Goal: Obtain resource: Obtain resource

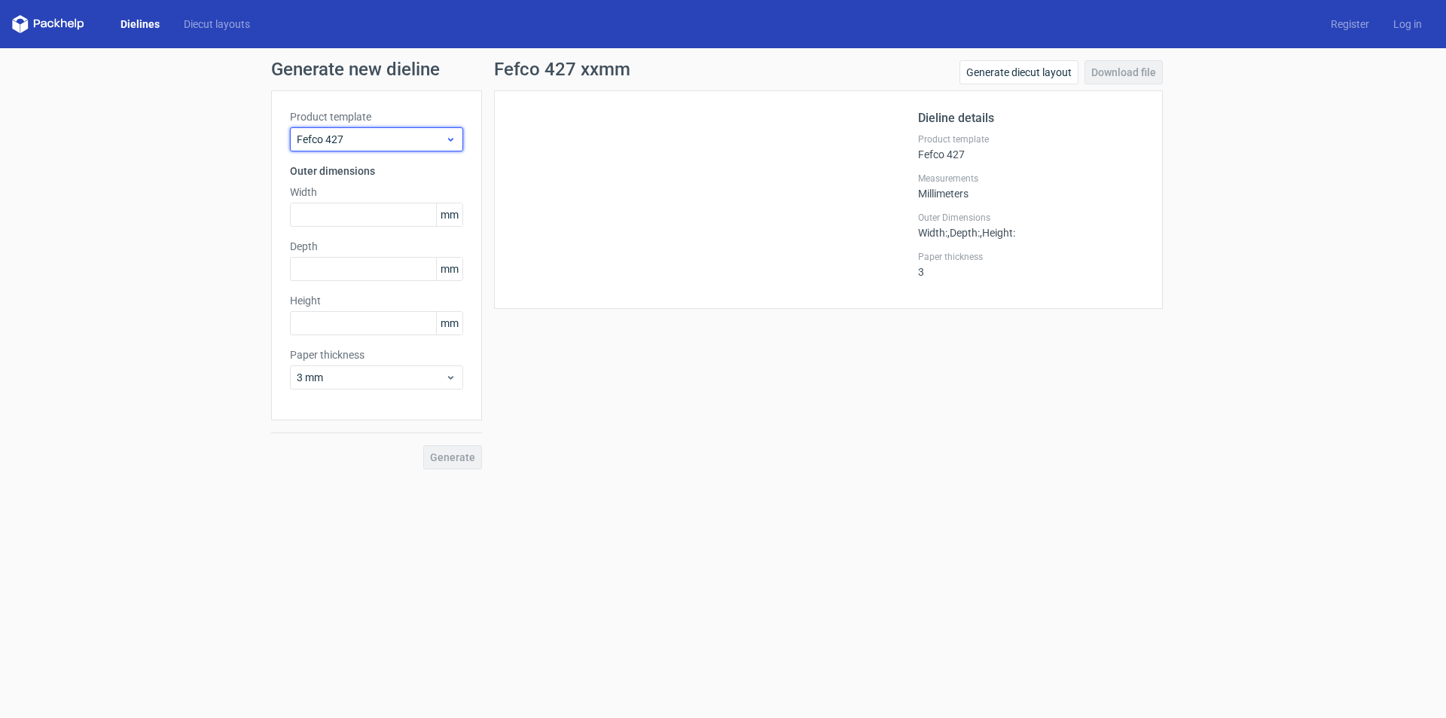
click at [448, 135] on icon at bounding box center [450, 139] width 11 height 12
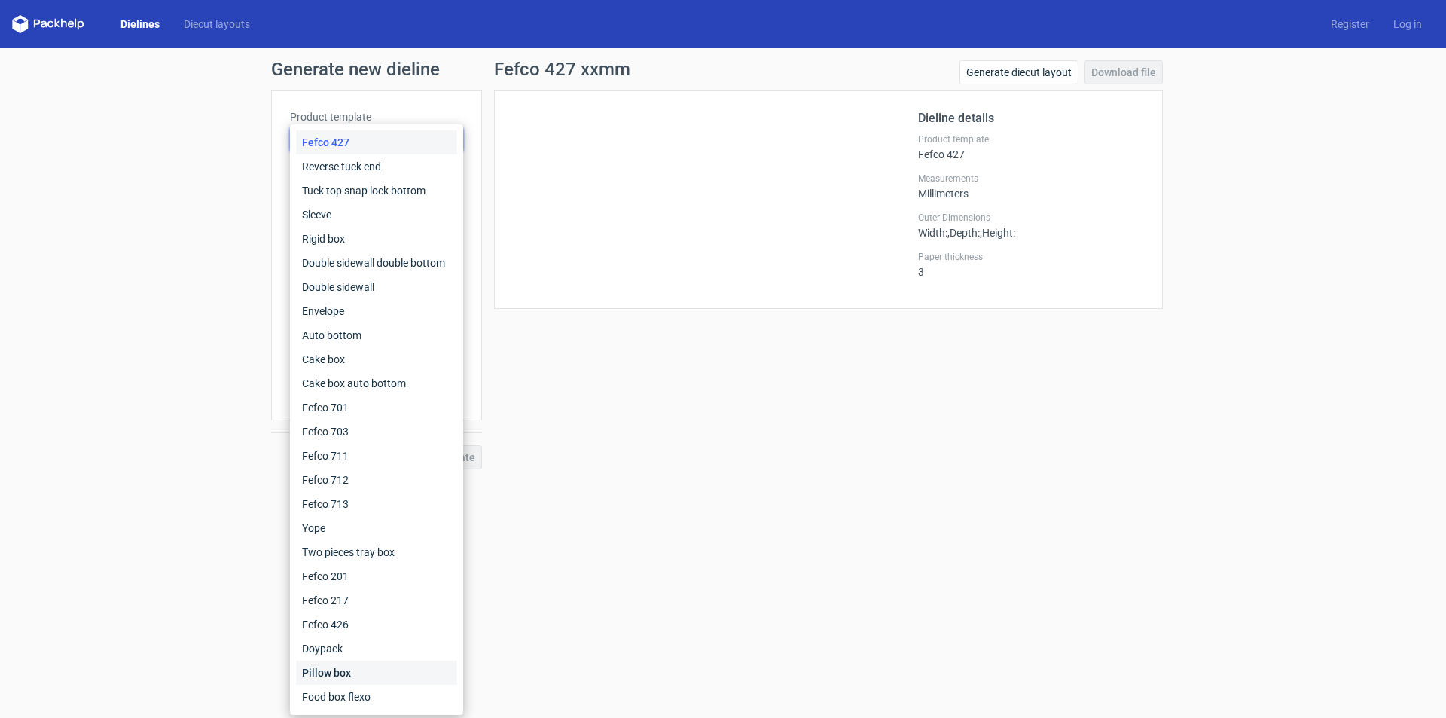
click at [370, 676] on div "Pillow box" at bounding box center [376, 672] width 161 height 24
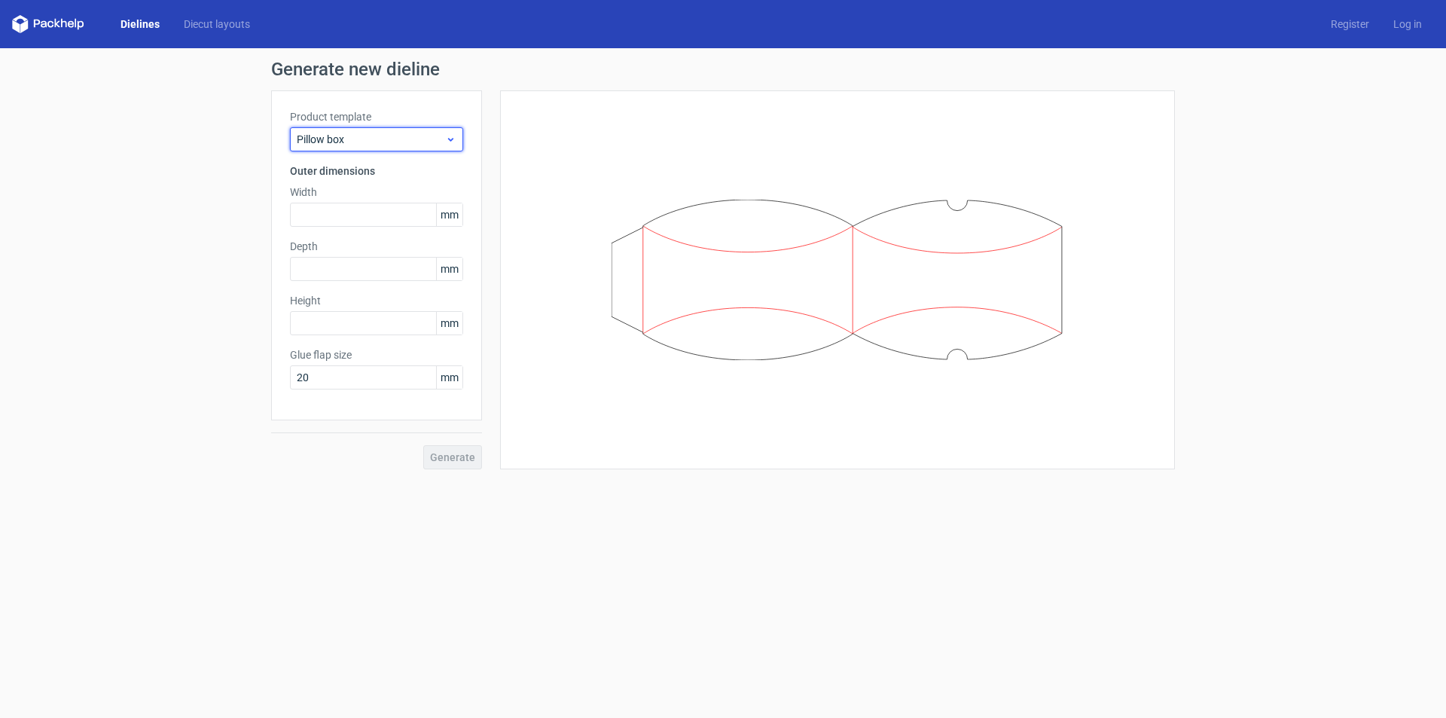
click at [404, 142] on span "Pillow box" at bounding box center [371, 139] width 148 height 15
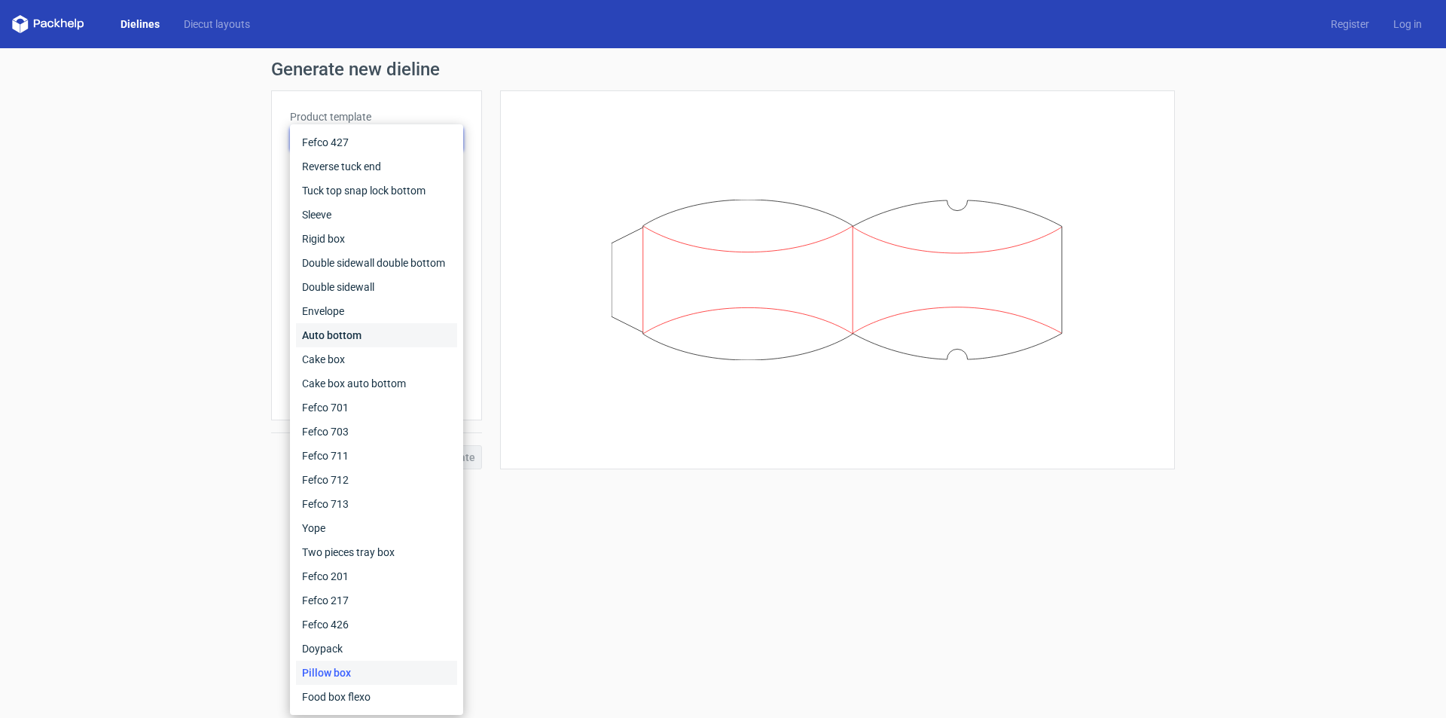
click at [353, 334] on div "Auto bottom" at bounding box center [376, 335] width 161 height 24
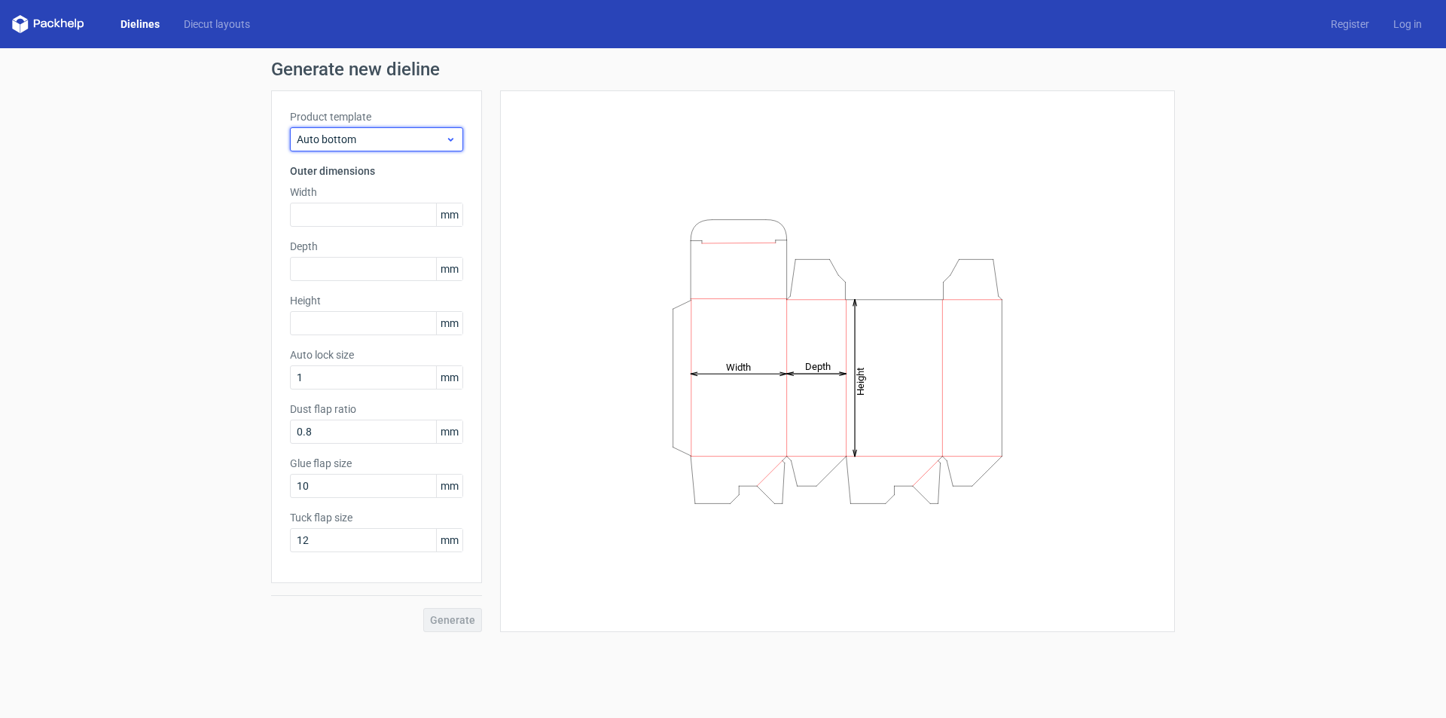
click at [421, 141] on span "Auto bottom" at bounding box center [371, 139] width 148 height 15
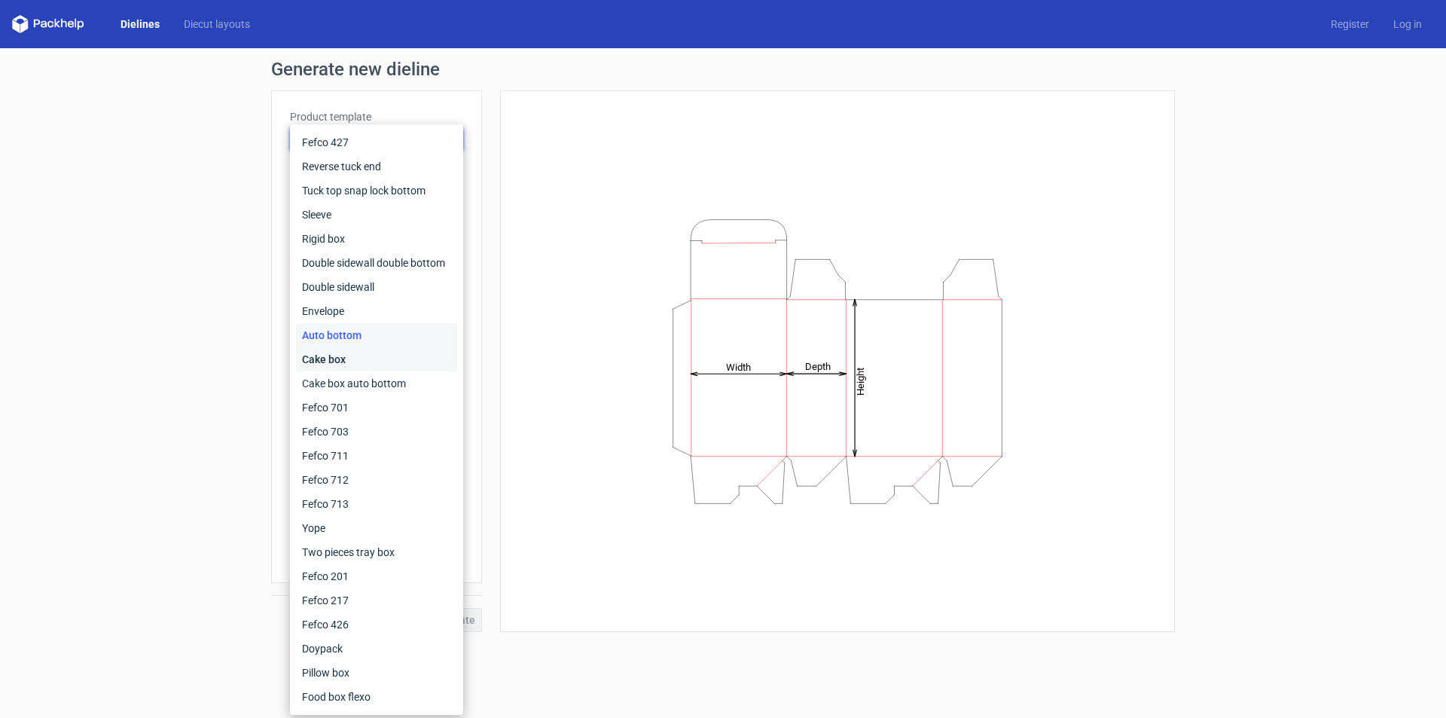
click at [373, 364] on div "Cake box" at bounding box center [376, 359] width 161 height 24
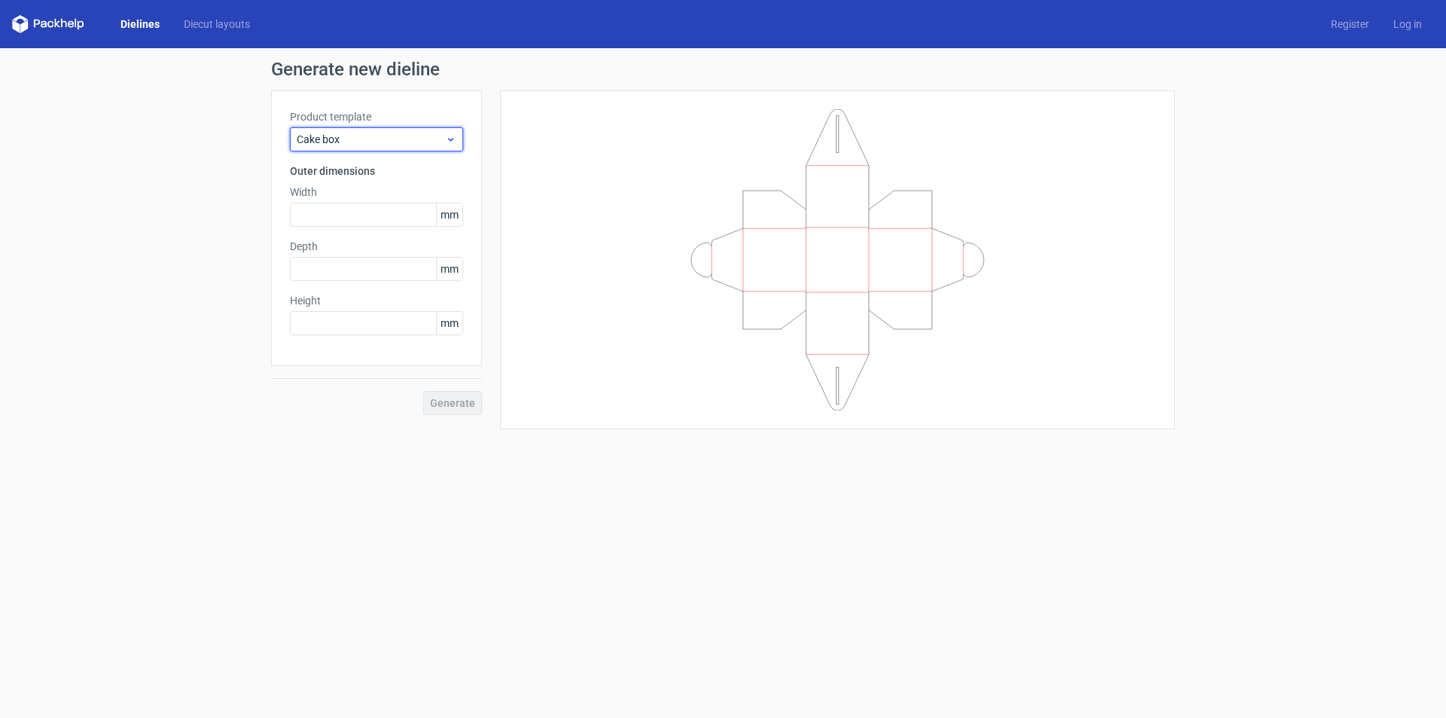
click at [429, 148] on div "Cake box" at bounding box center [376, 139] width 173 height 24
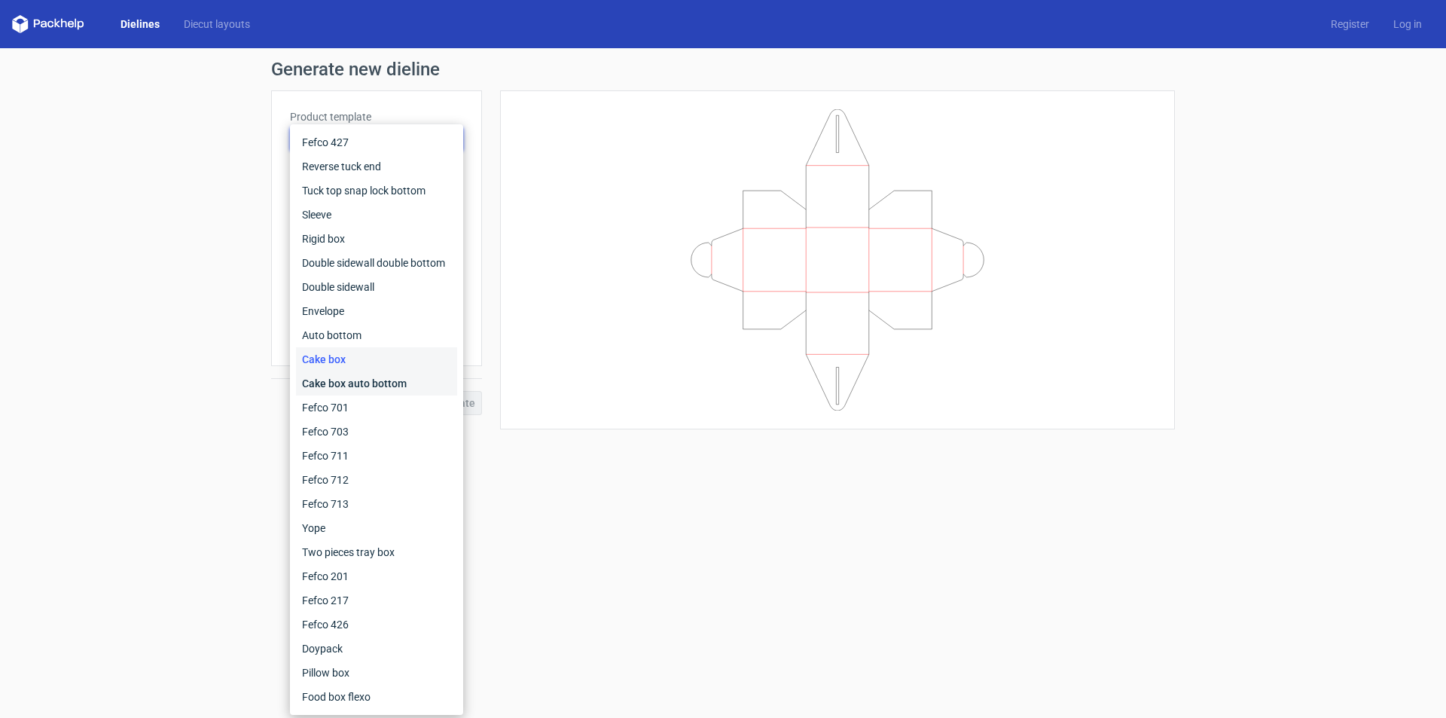
click at [391, 382] on div "Cake box auto bottom" at bounding box center [376, 383] width 161 height 24
